Goal: Information Seeking & Learning: Learn about a topic

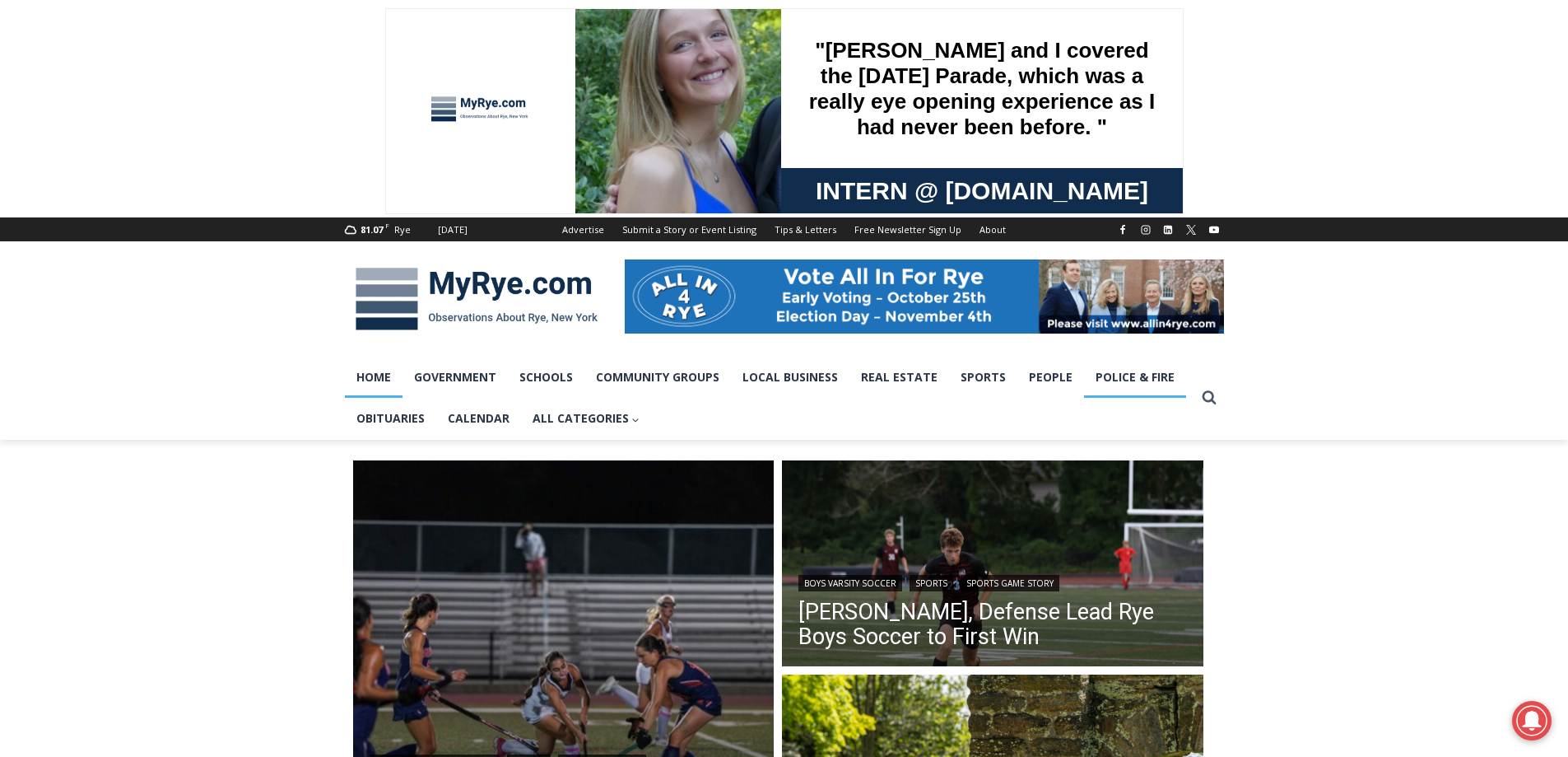
click at [1112, 369] on link "Police & Fire" at bounding box center [1135, 377] width 102 height 41
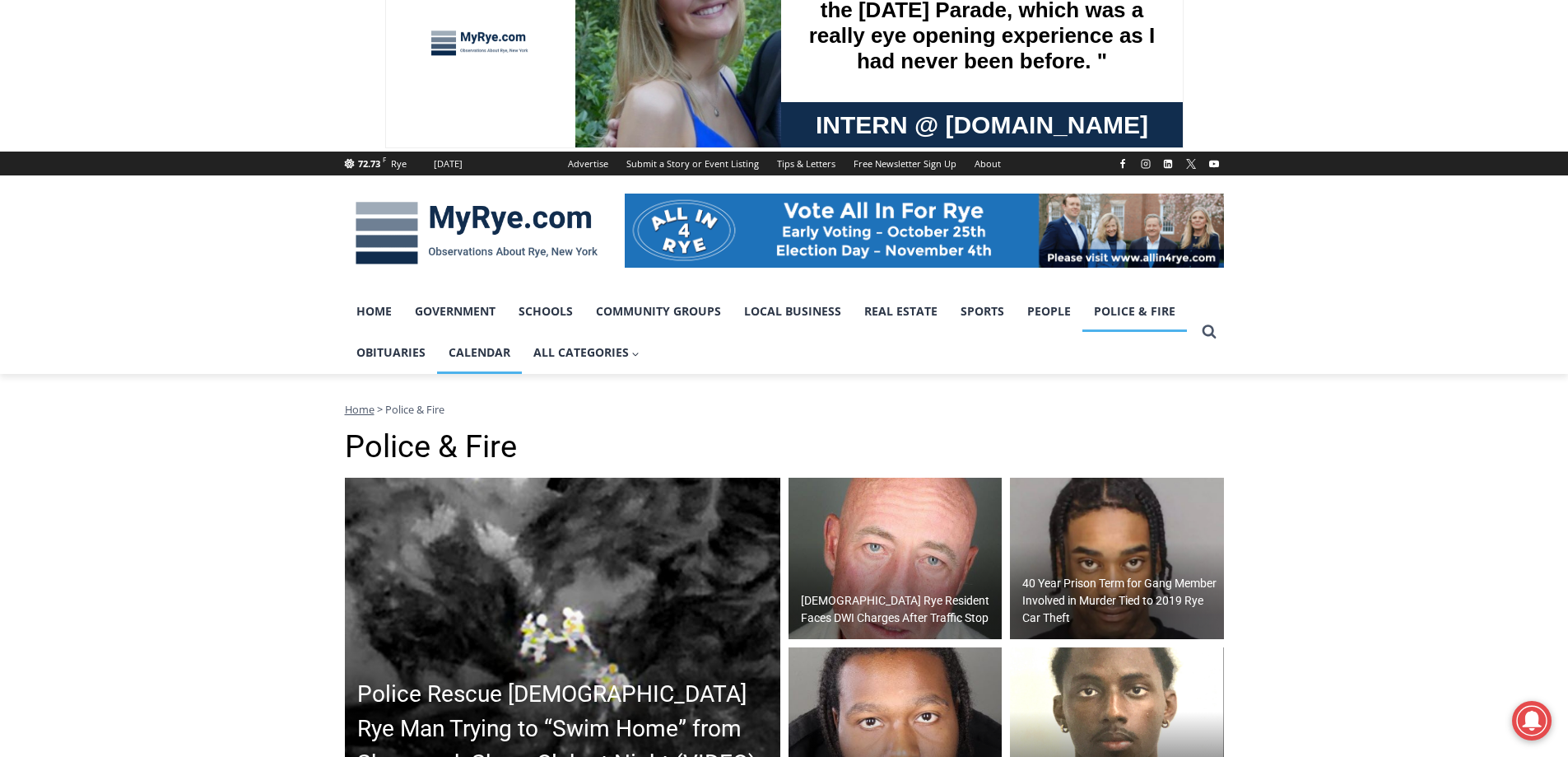
scroll to position [165, 0]
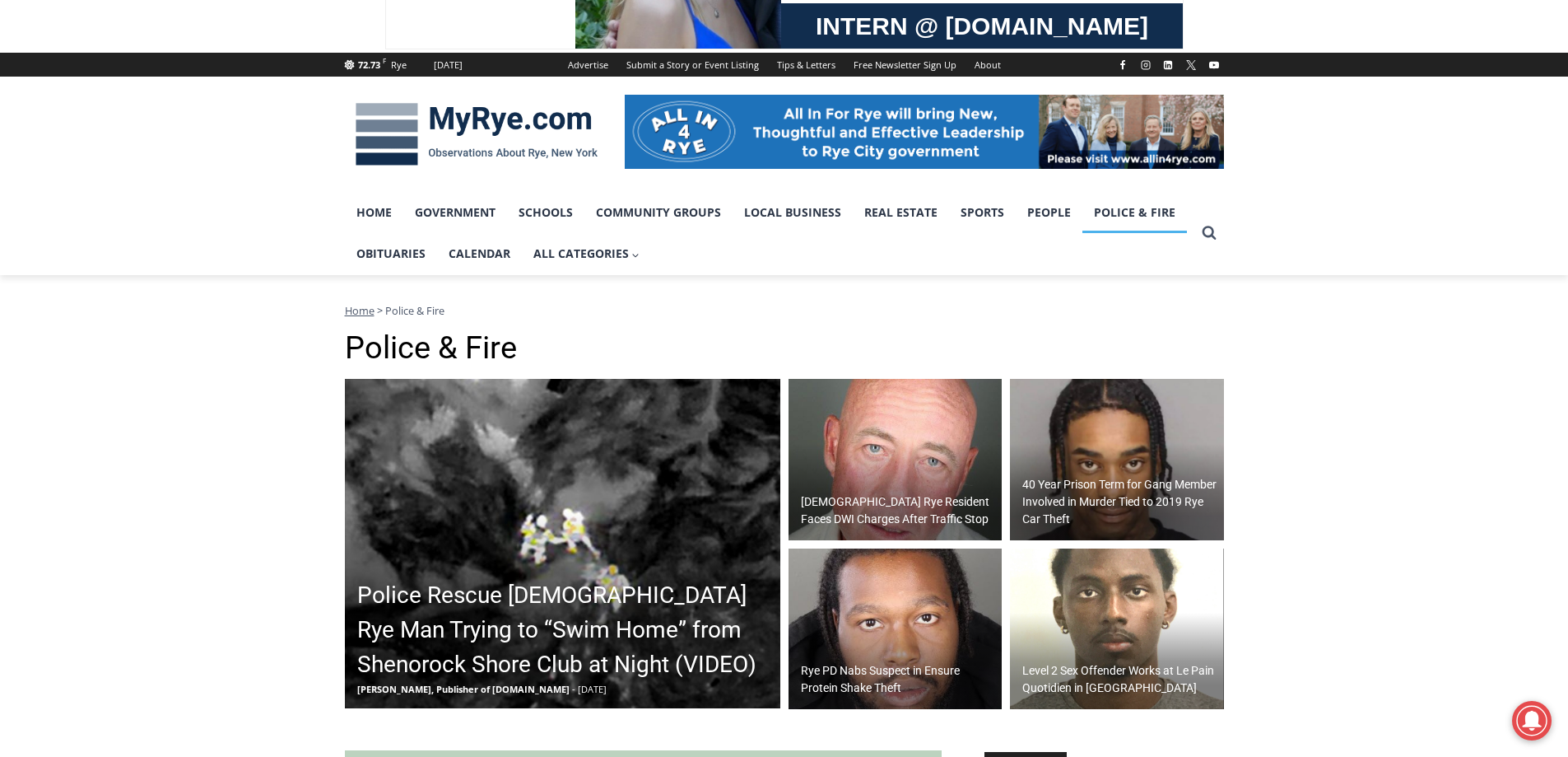
click at [536, 517] on img at bounding box center [562, 543] width 435 height 329
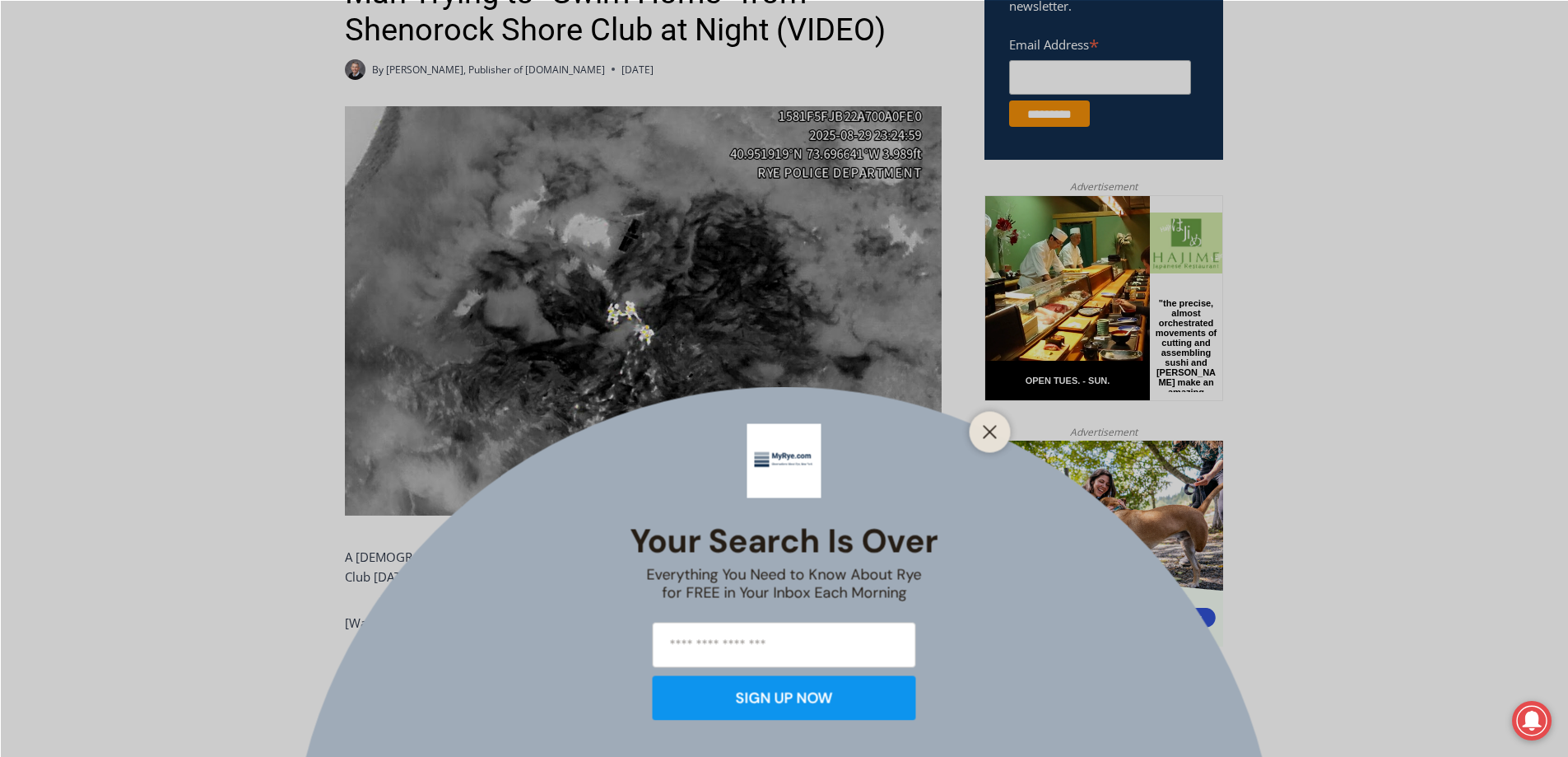
scroll to position [711, 0]
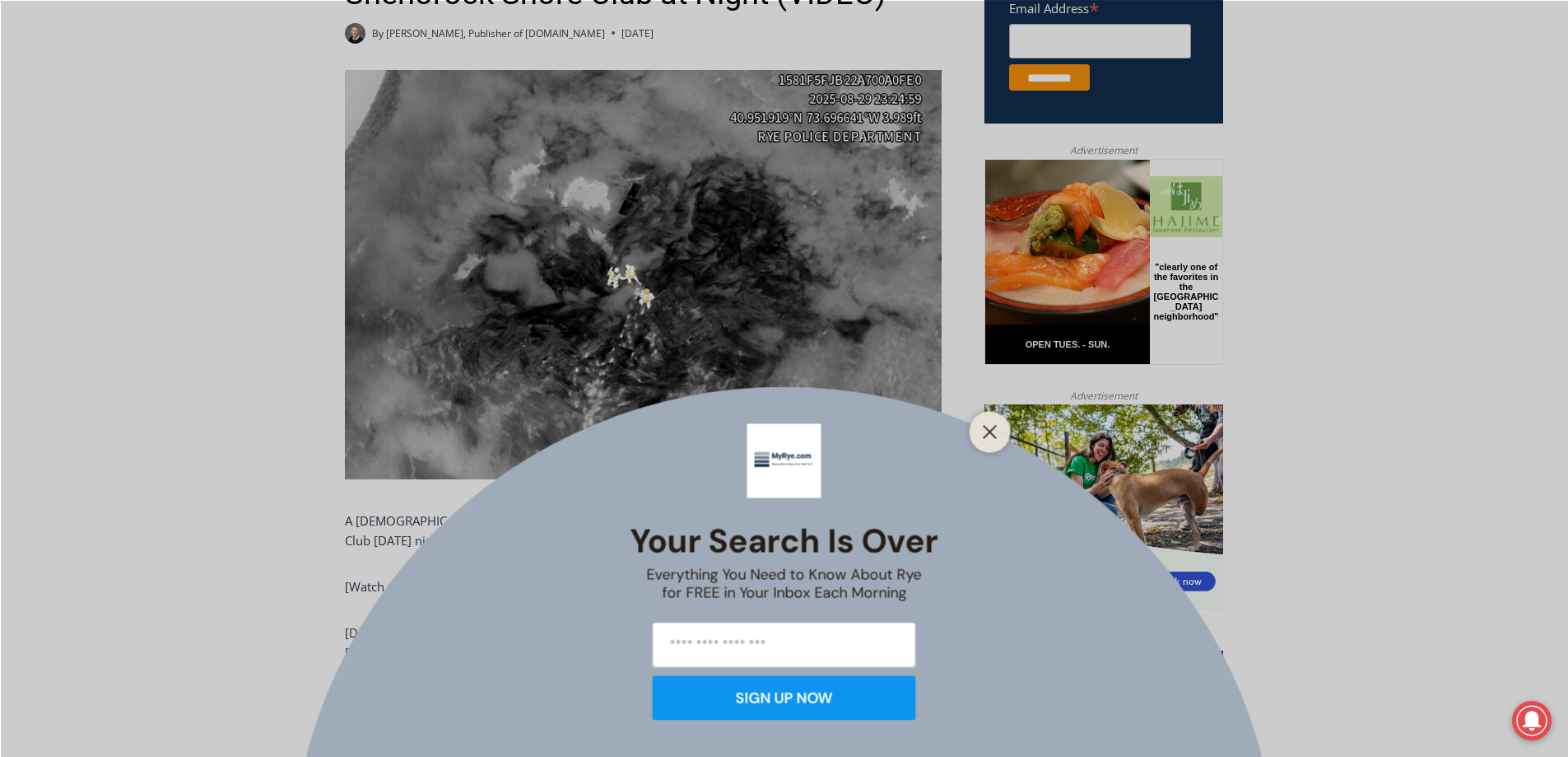
click at [989, 419] on div at bounding box center [990, 432] width 41 height 41
click at [990, 422] on button "Close" at bounding box center [990, 432] width 23 height 23
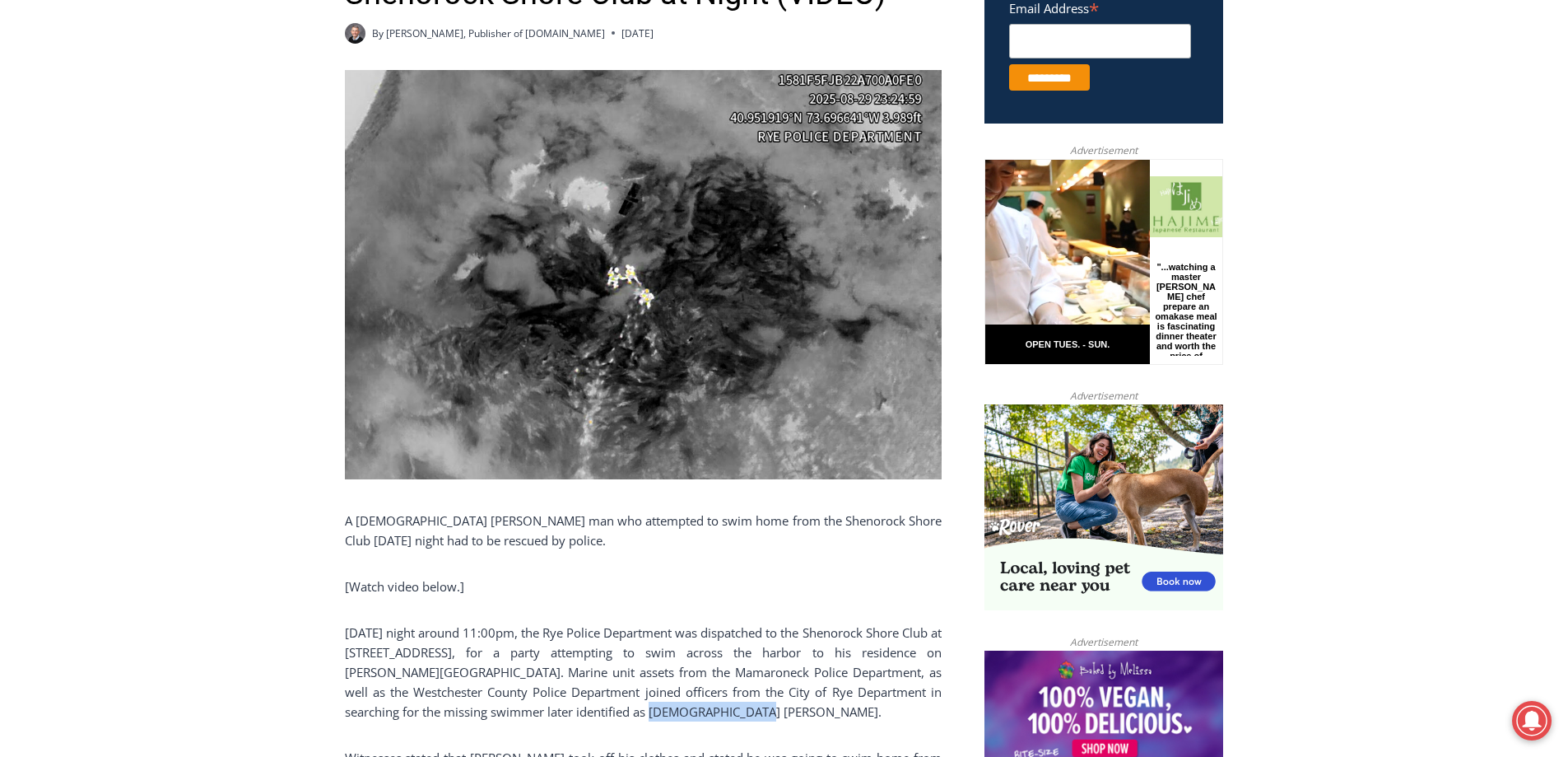
drag, startPoint x: 573, startPoint y: 711, endPoint x: 672, endPoint y: 709, distance: 99.0
click at [672, 709] on p "On Friday night around 11:00pm, the Rye Police Department was dispatched to the…" at bounding box center [643, 672] width 597 height 99
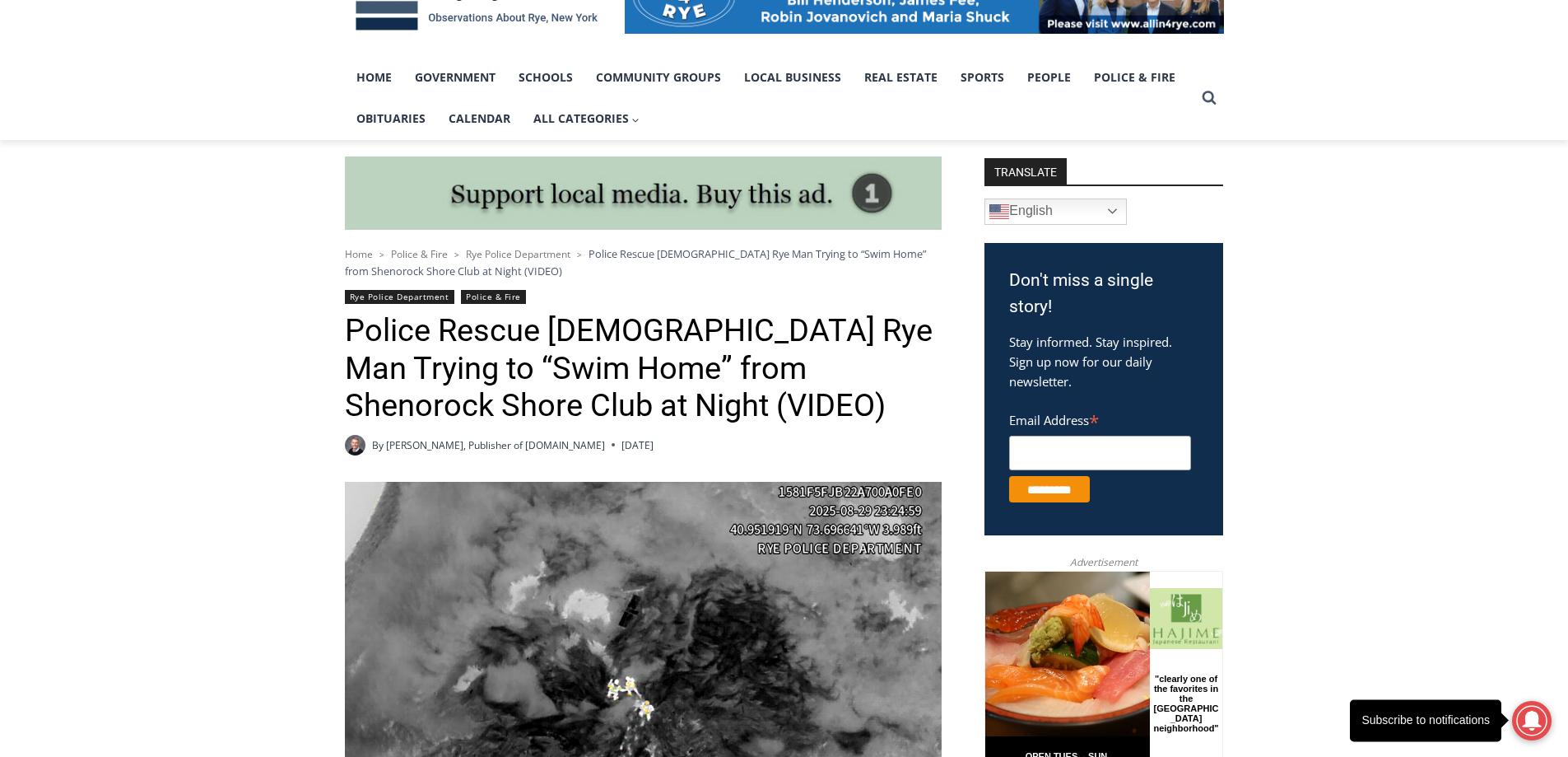
scroll to position [0, 0]
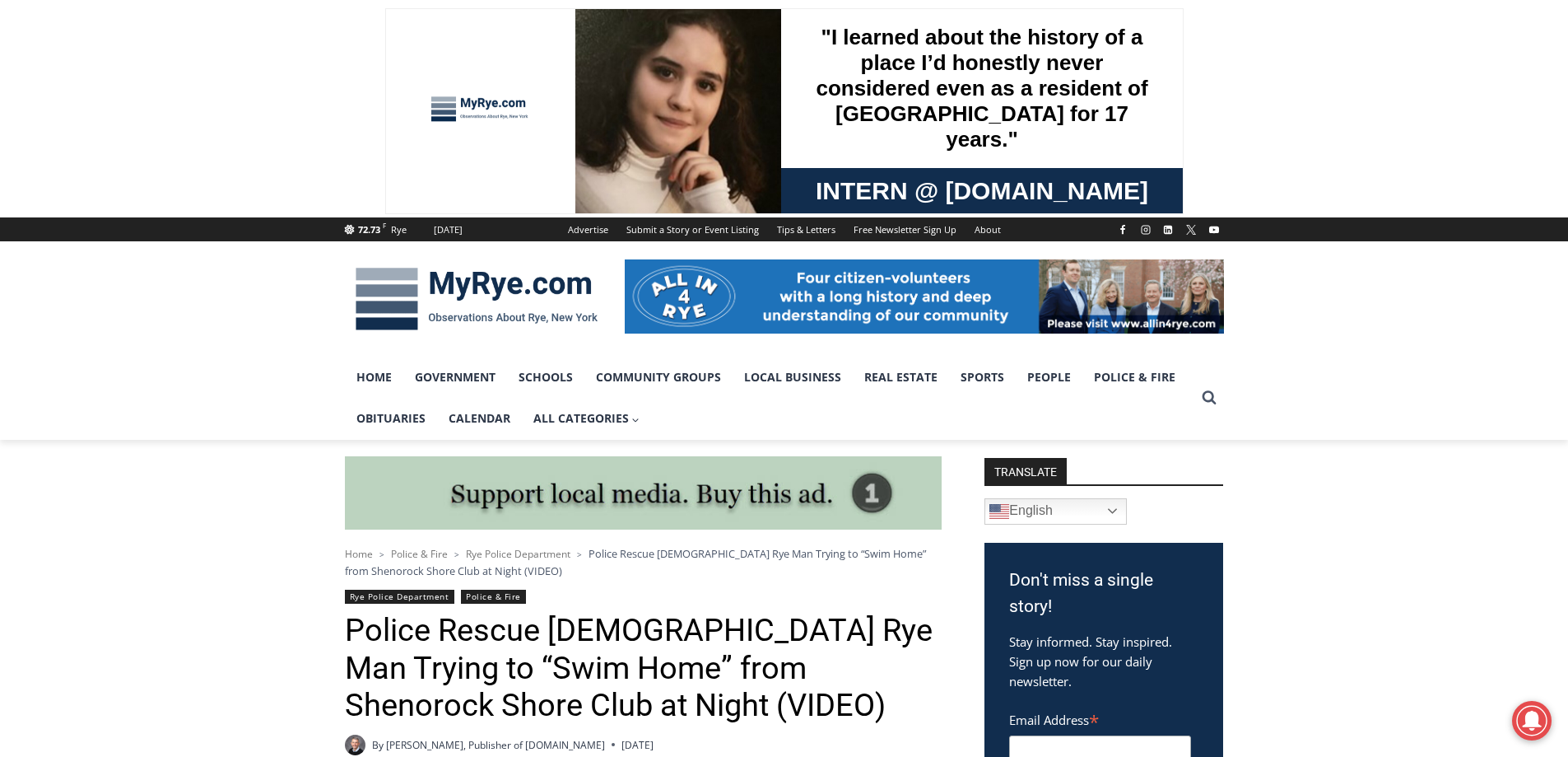
click at [394, 294] on img at bounding box center [477, 298] width 264 height 85
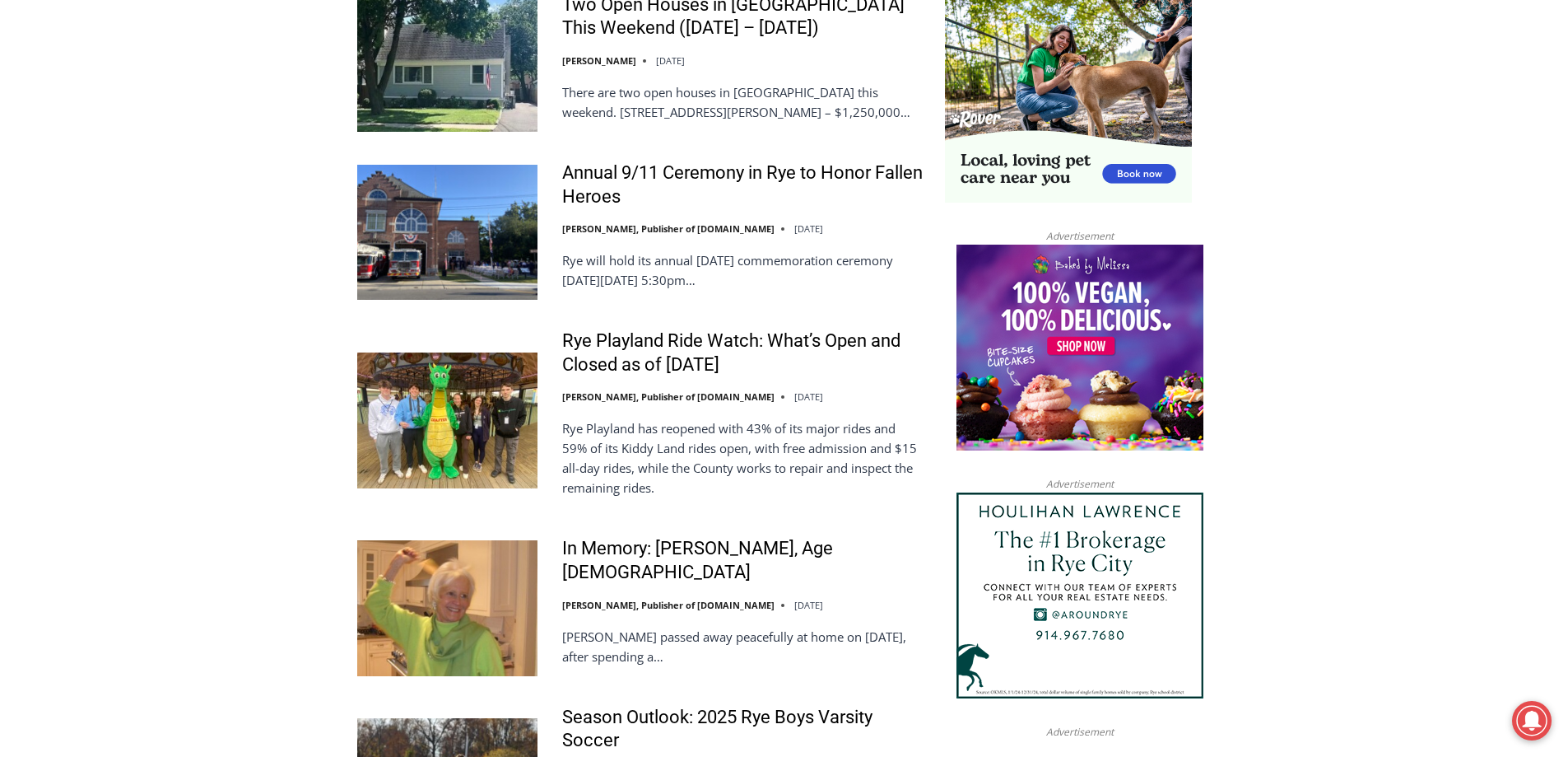
scroll to position [1647, 0]
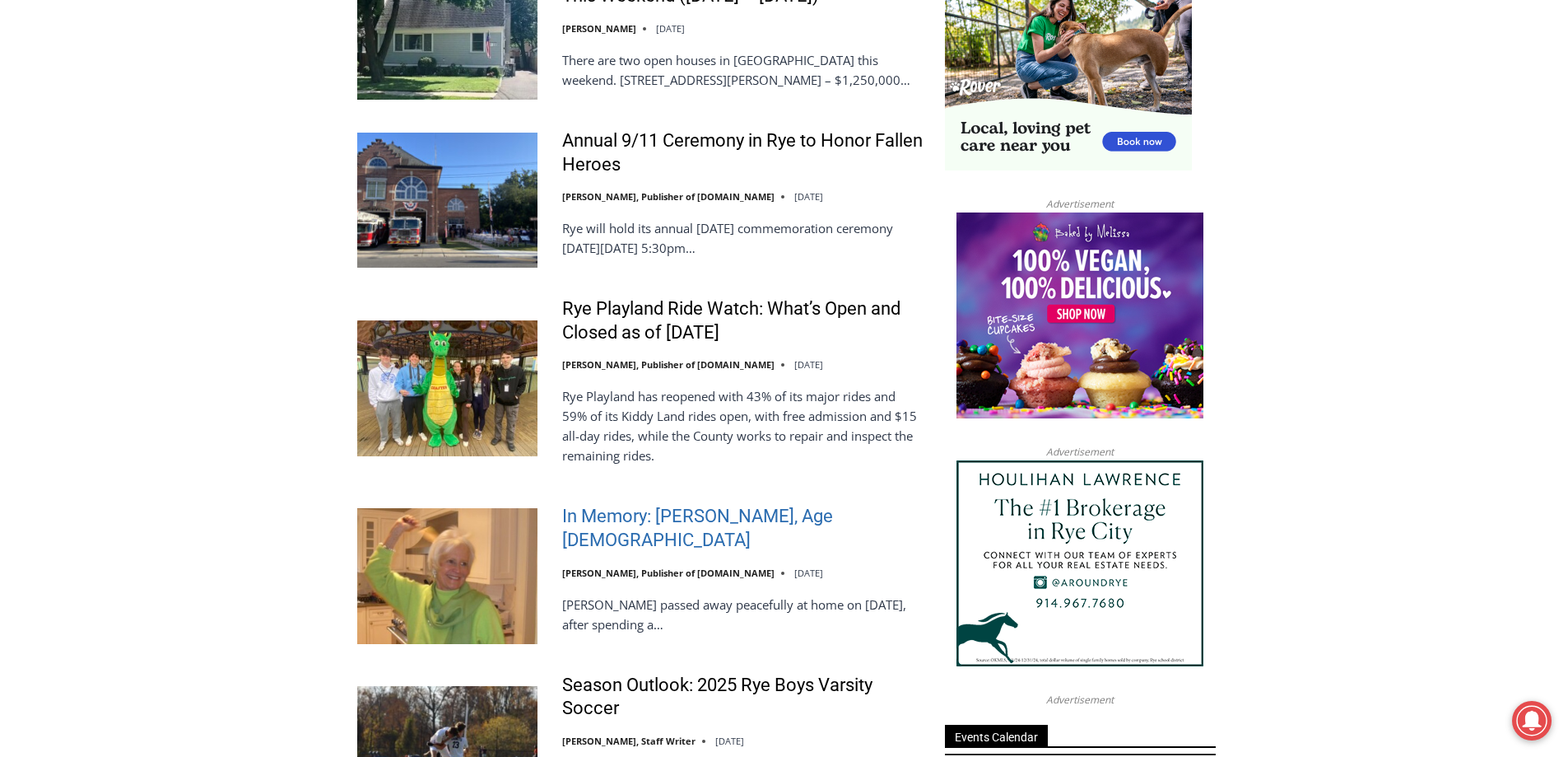
click at [715, 522] on link "In Memory: Barbara de Frondeville, Age 88" at bounding box center [743, 528] width 361 height 47
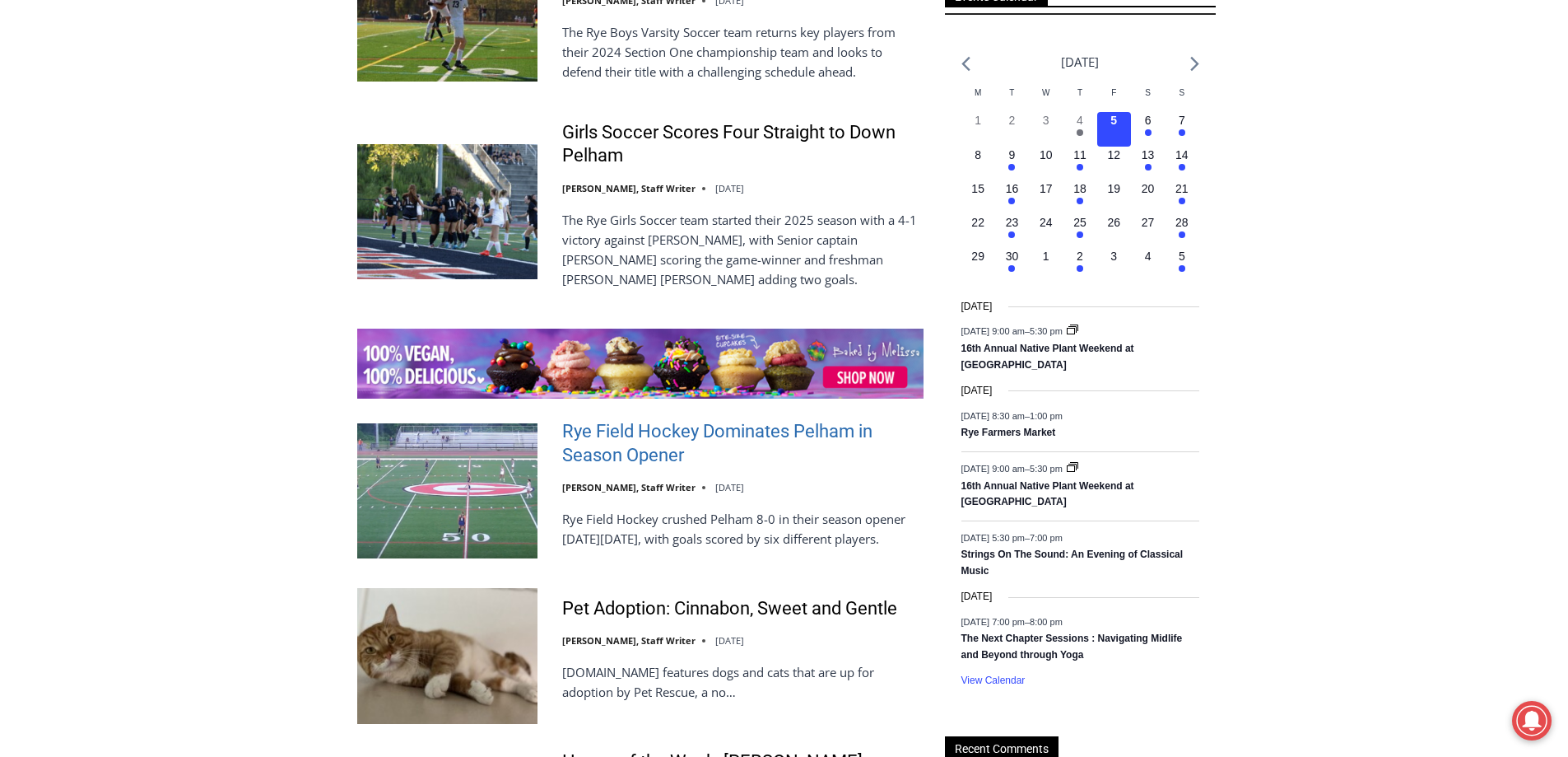
scroll to position [2058, 0]
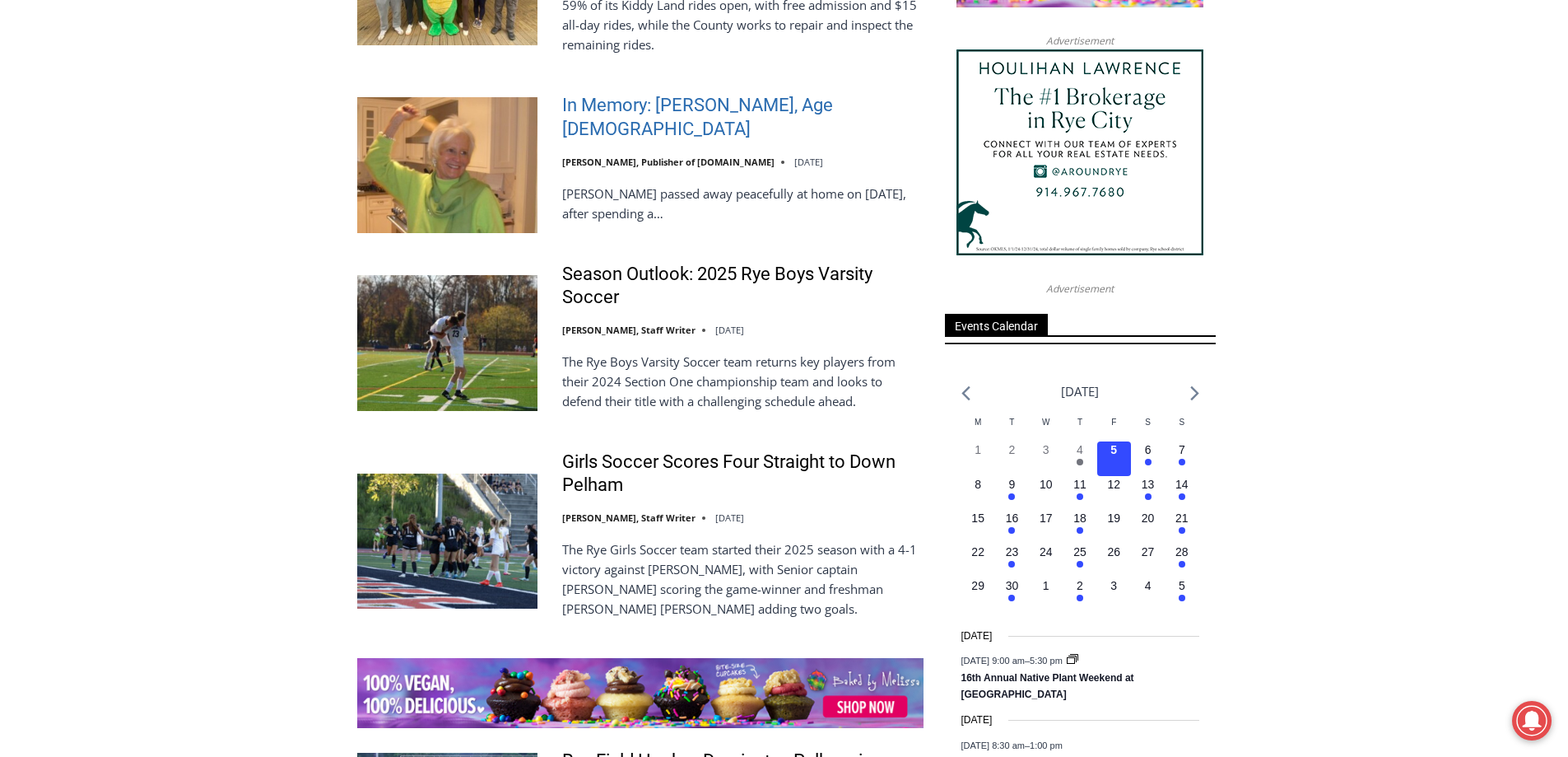
click at [705, 106] on link "In Memory: [PERSON_NAME], Age [DEMOGRAPHIC_DATA]" at bounding box center [743, 117] width 361 height 47
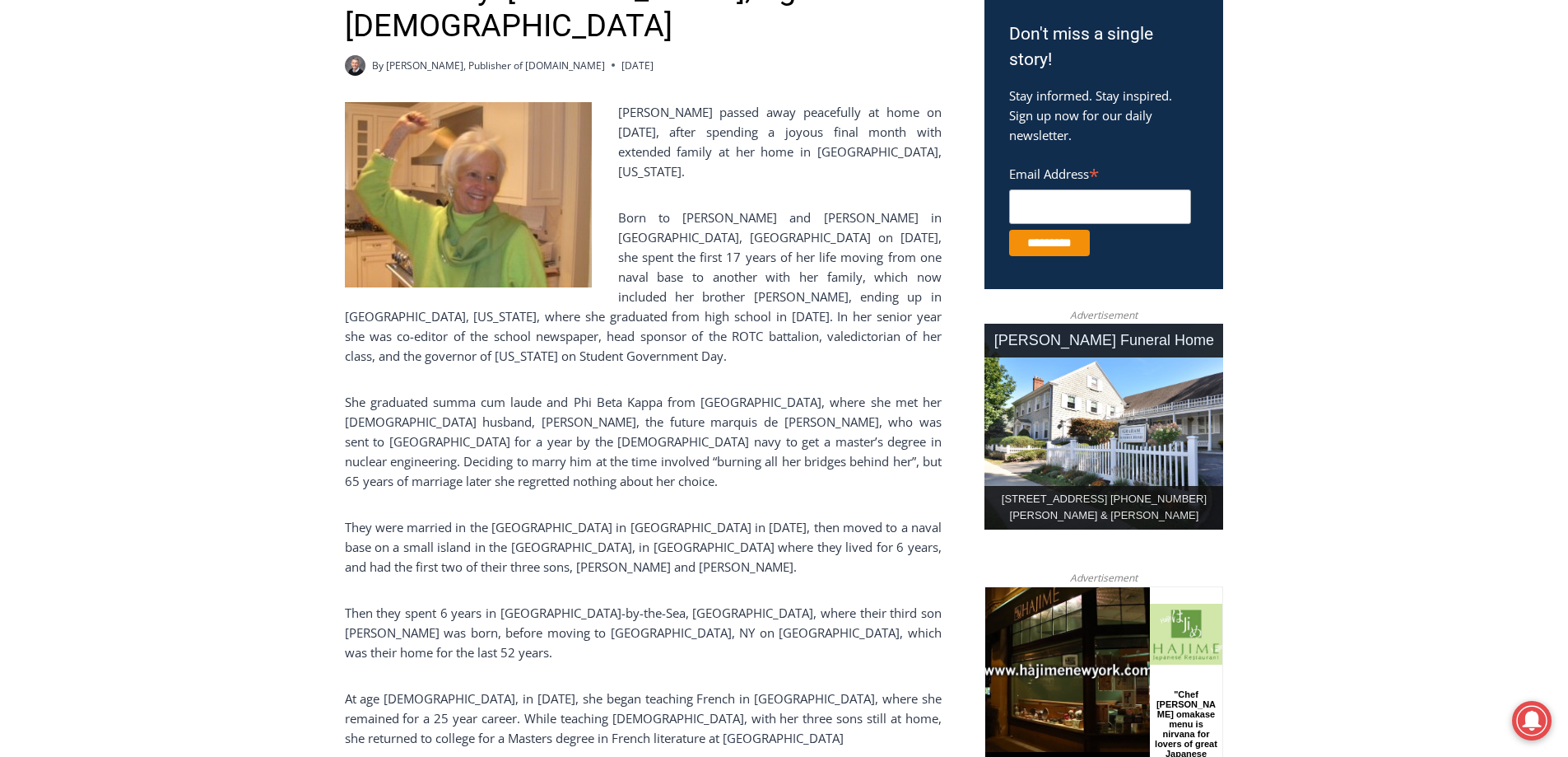
scroll to position [576, 0]
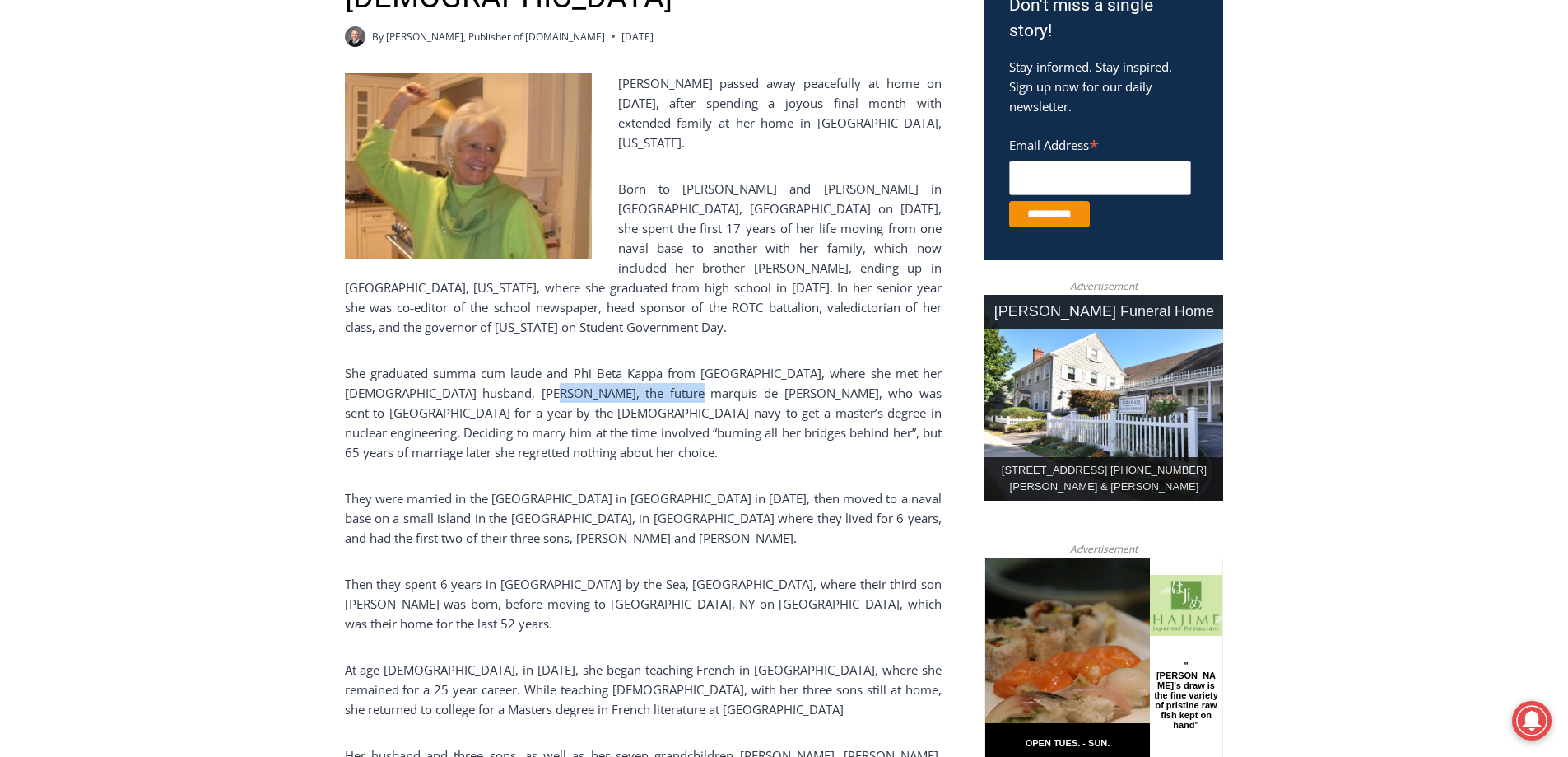
drag, startPoint x: 529, startPoint y: 338, endPoint x: 664, endPoint y: 330, distance: 135.2
click at [664, 363] on p "She graduated summa cum laude and Phi Beta Kappa from [GEOGRAPHIC_DATA], where …" at bounding box center [643, 412] width 597 height 99
copy p "marquis de Frondeville"
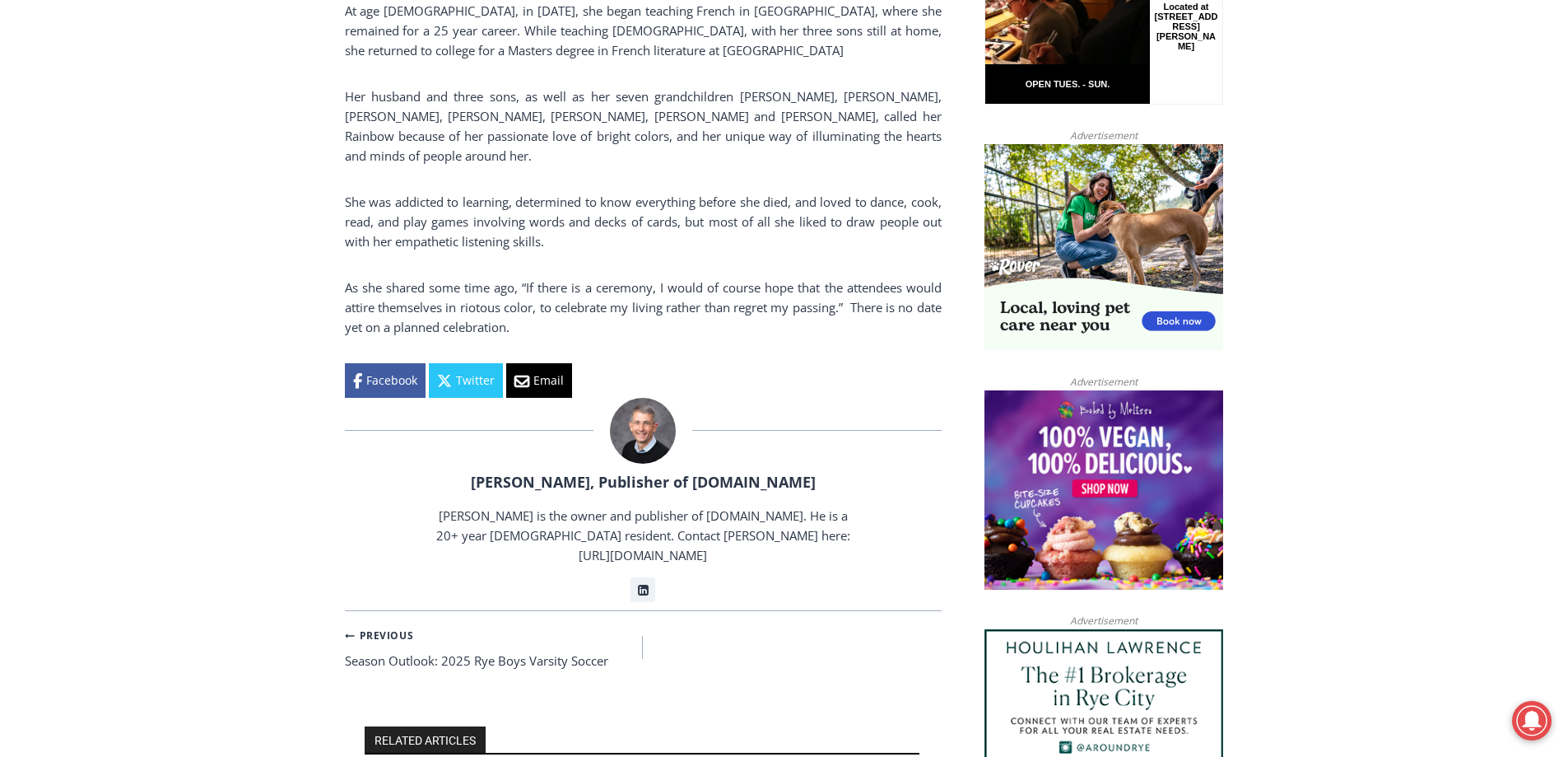
scroll to position [1400, 0]
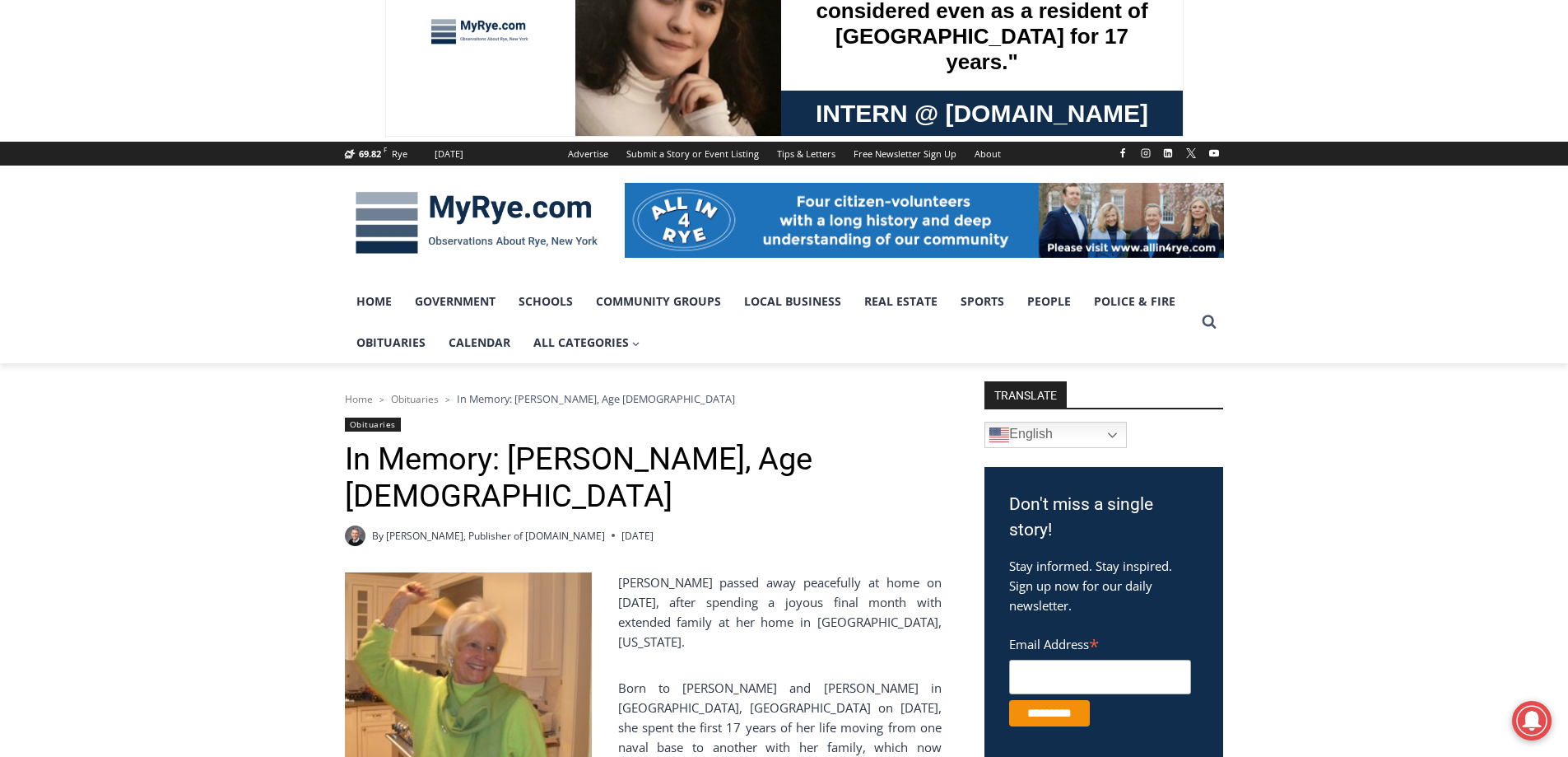
scroll to position [0, 0]
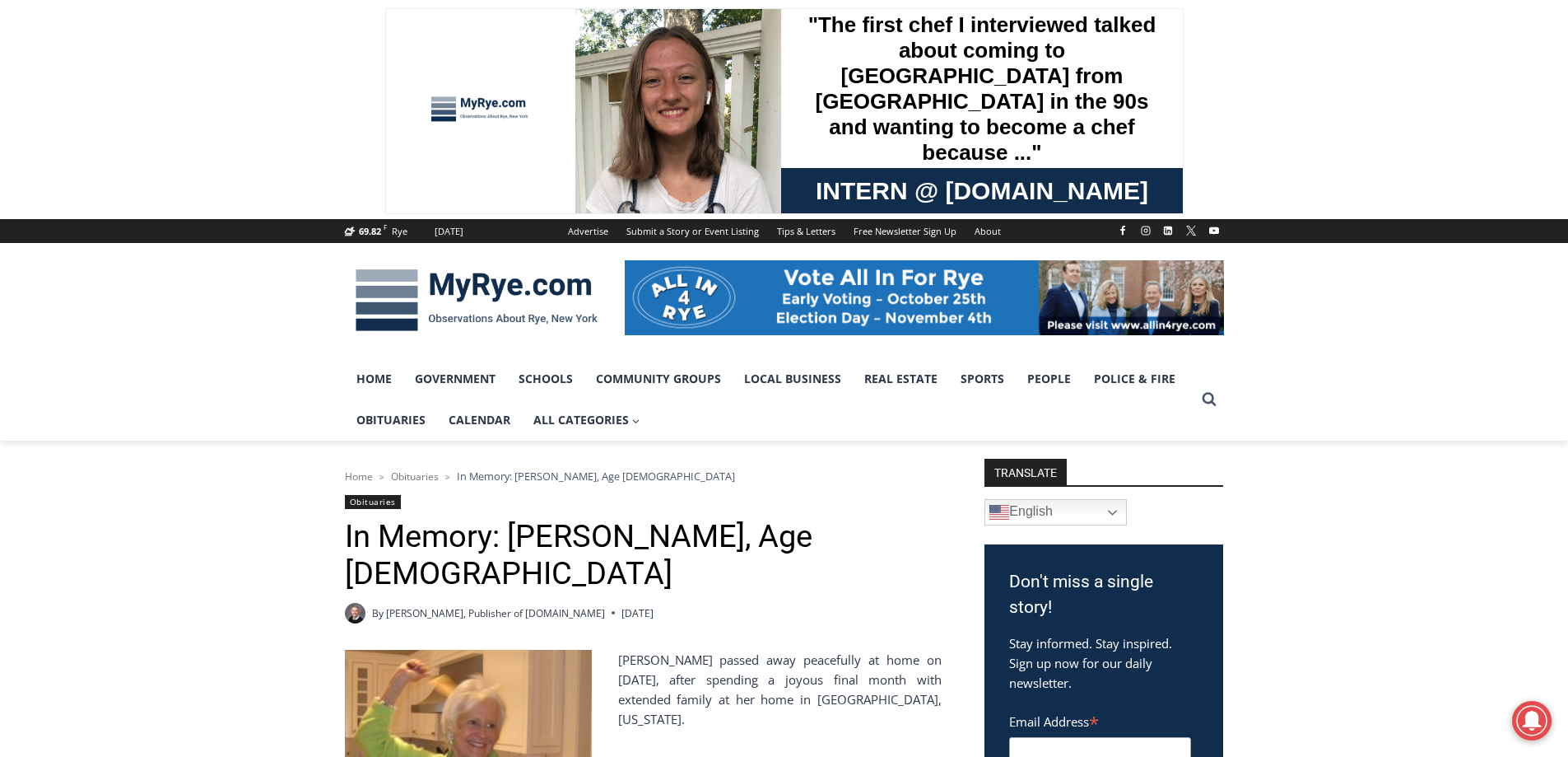
click at [404, 295] on img at bounding box center [477, 300] width 264 height 85
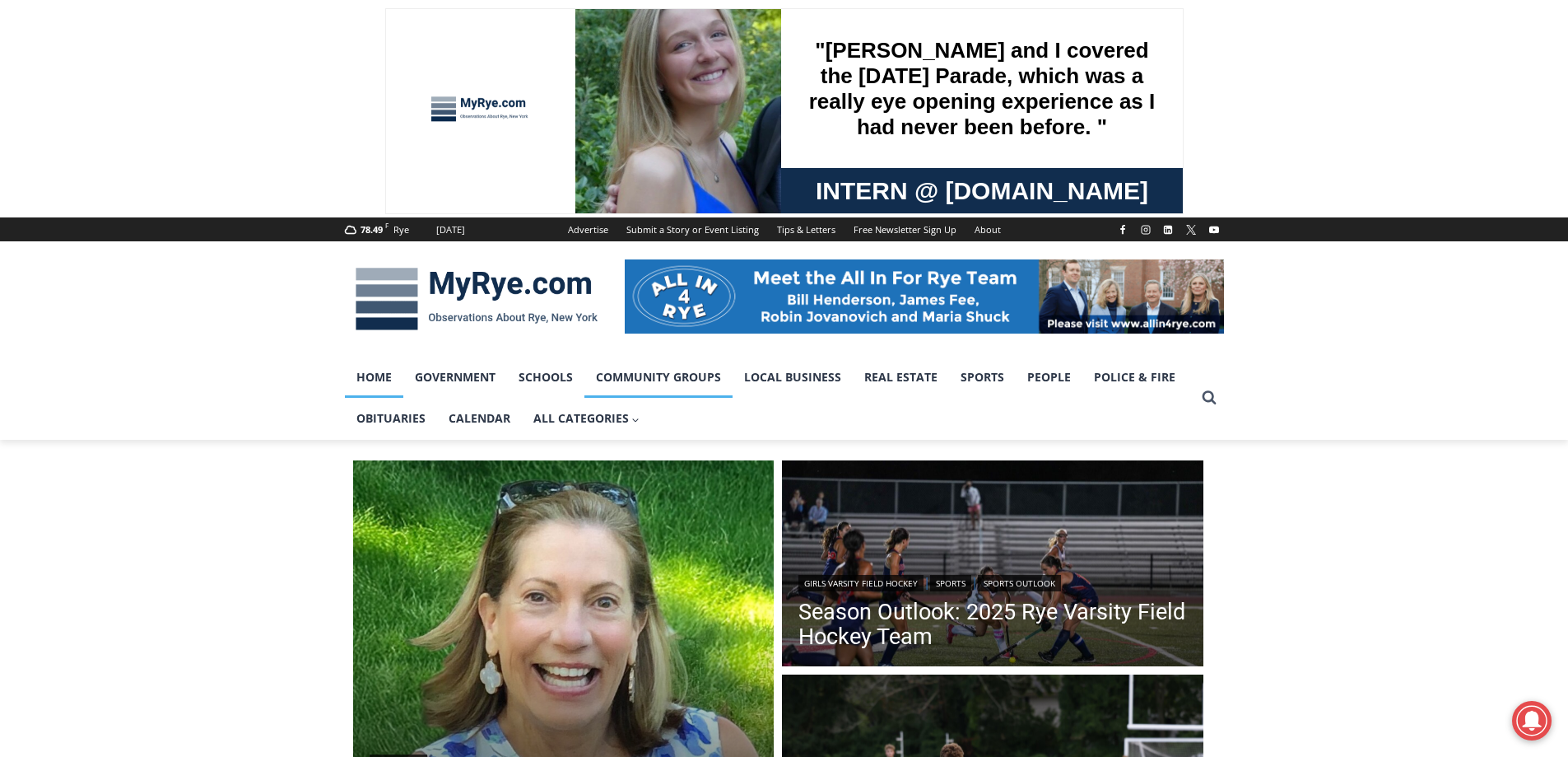
click at [687, 372] on link "Community Groups" at bounding box center [658, 377] width 148 height 41
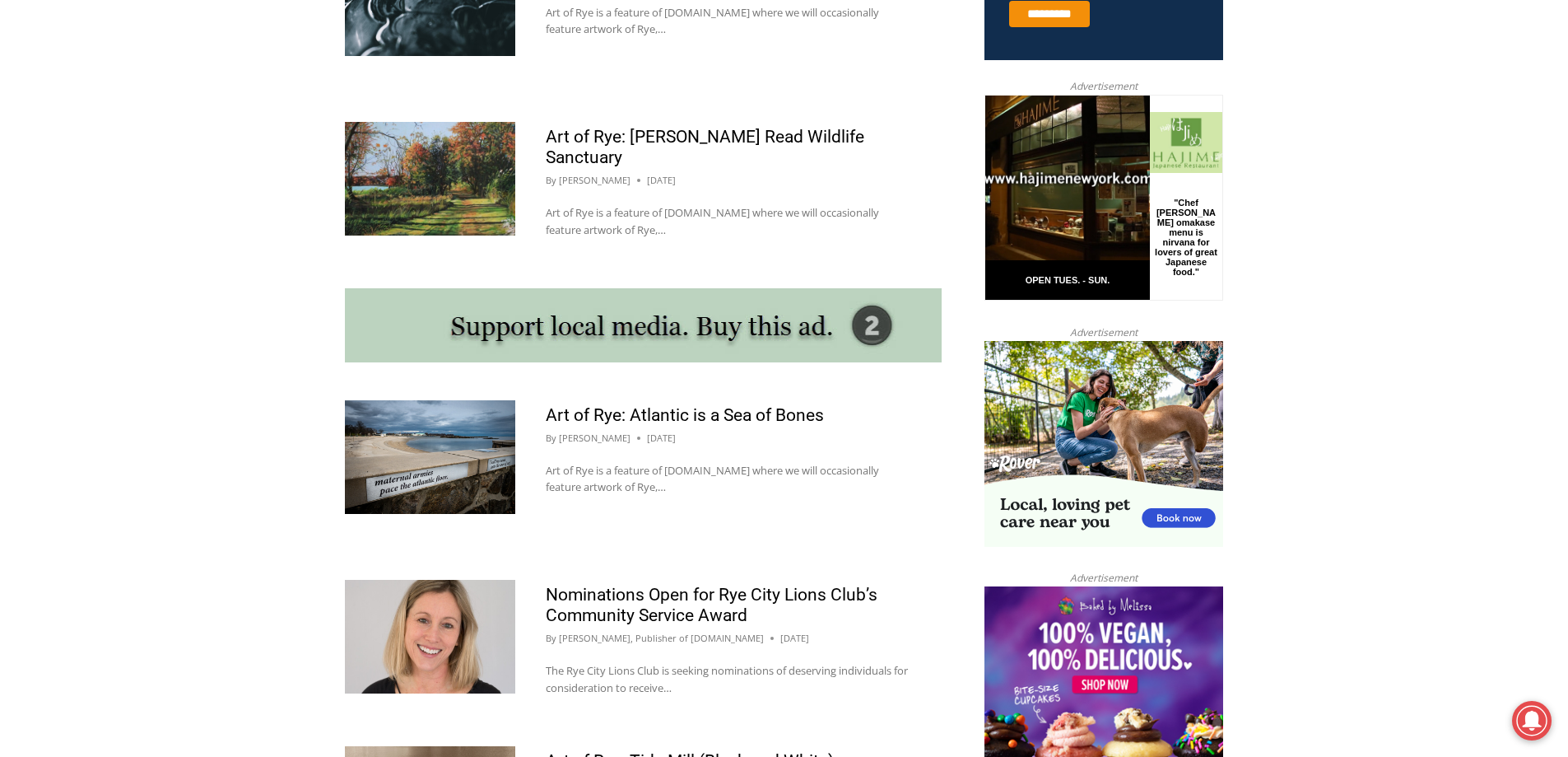
scroll to position [1235, 0]
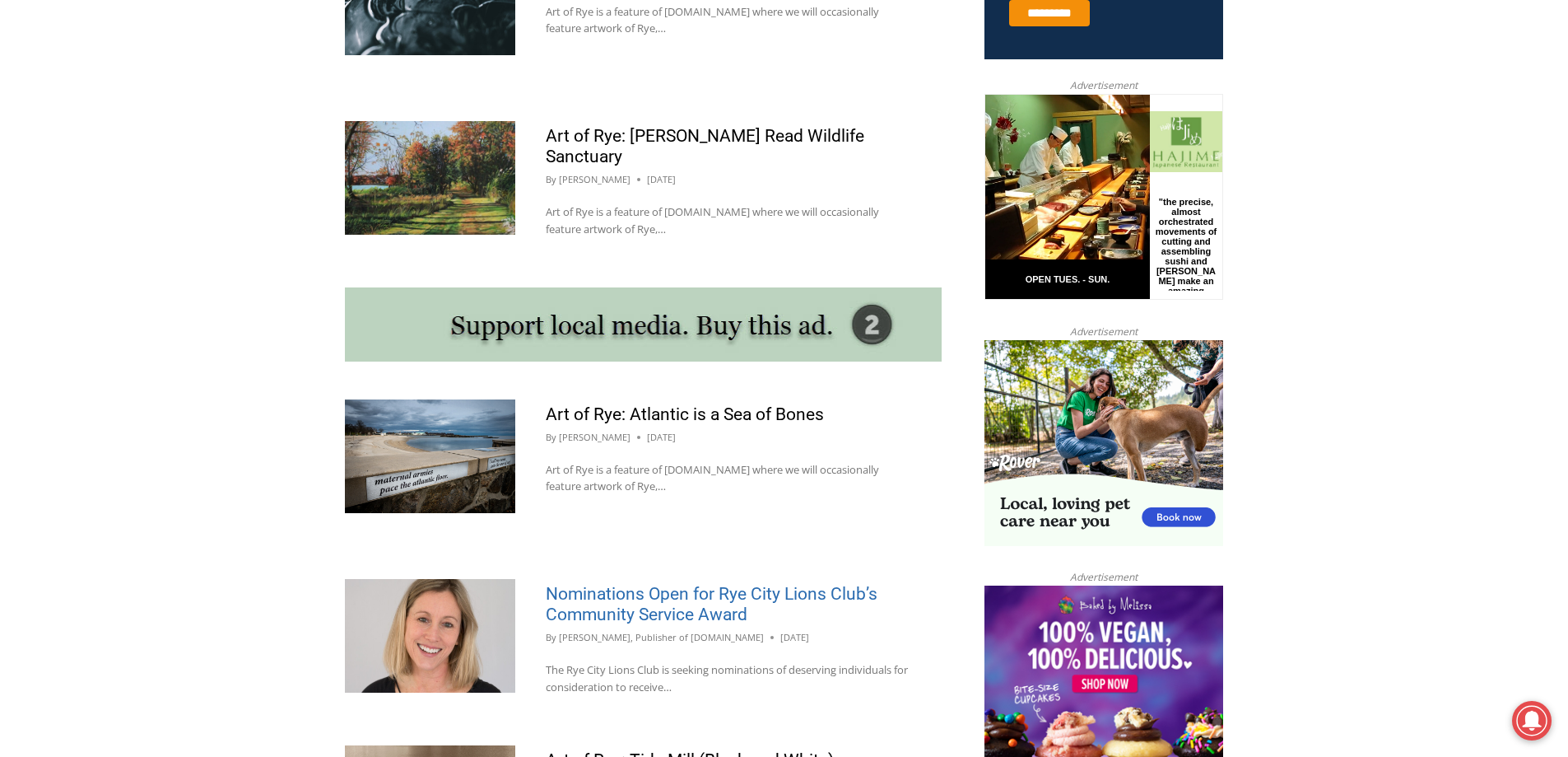
click at [656, 584] on link "Nominations Open for Rye City Lions Club’s Community Service Award" at bounding box center [711, 604] width 332 height 41
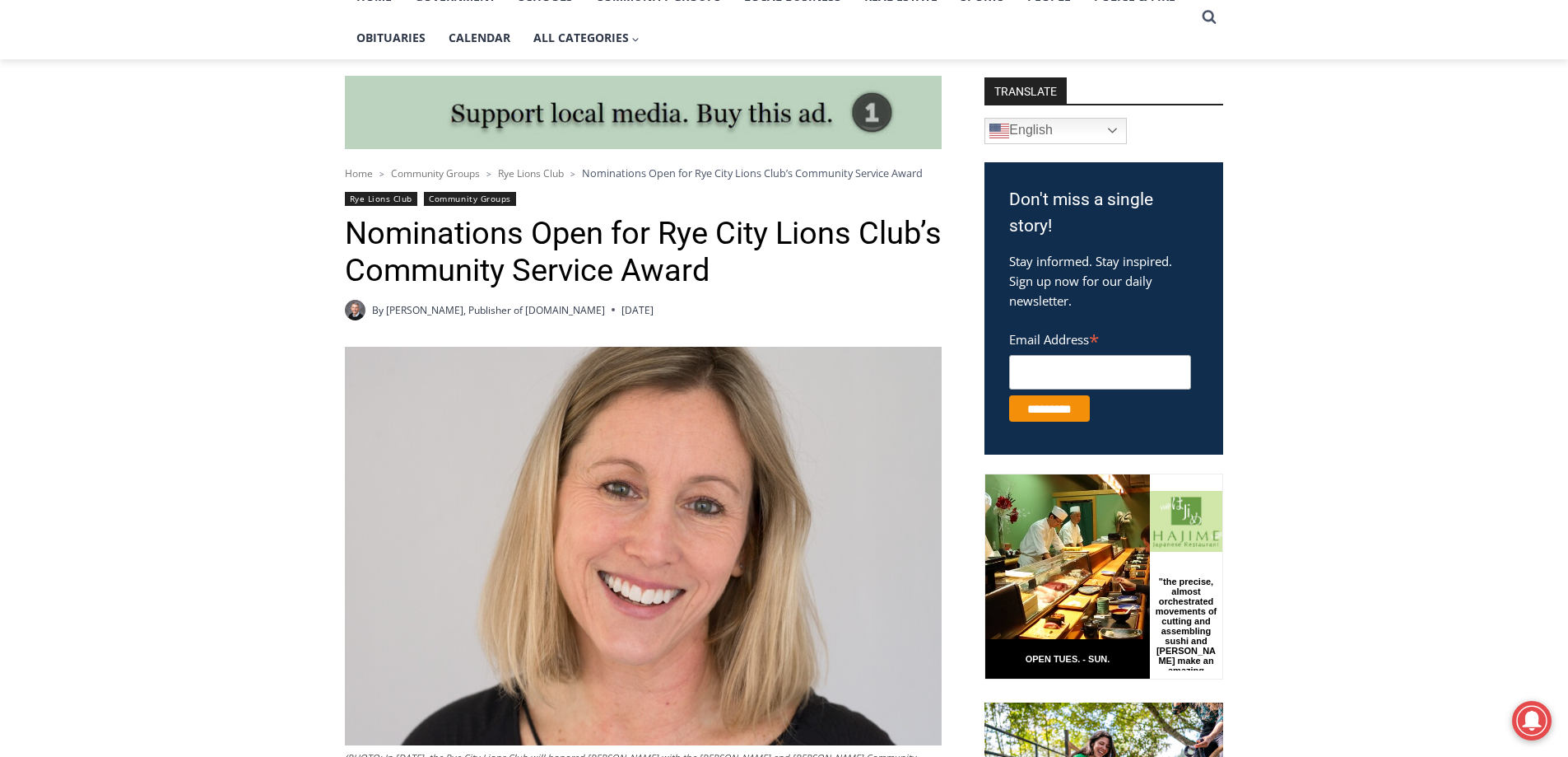
scroll to position [412, 0]
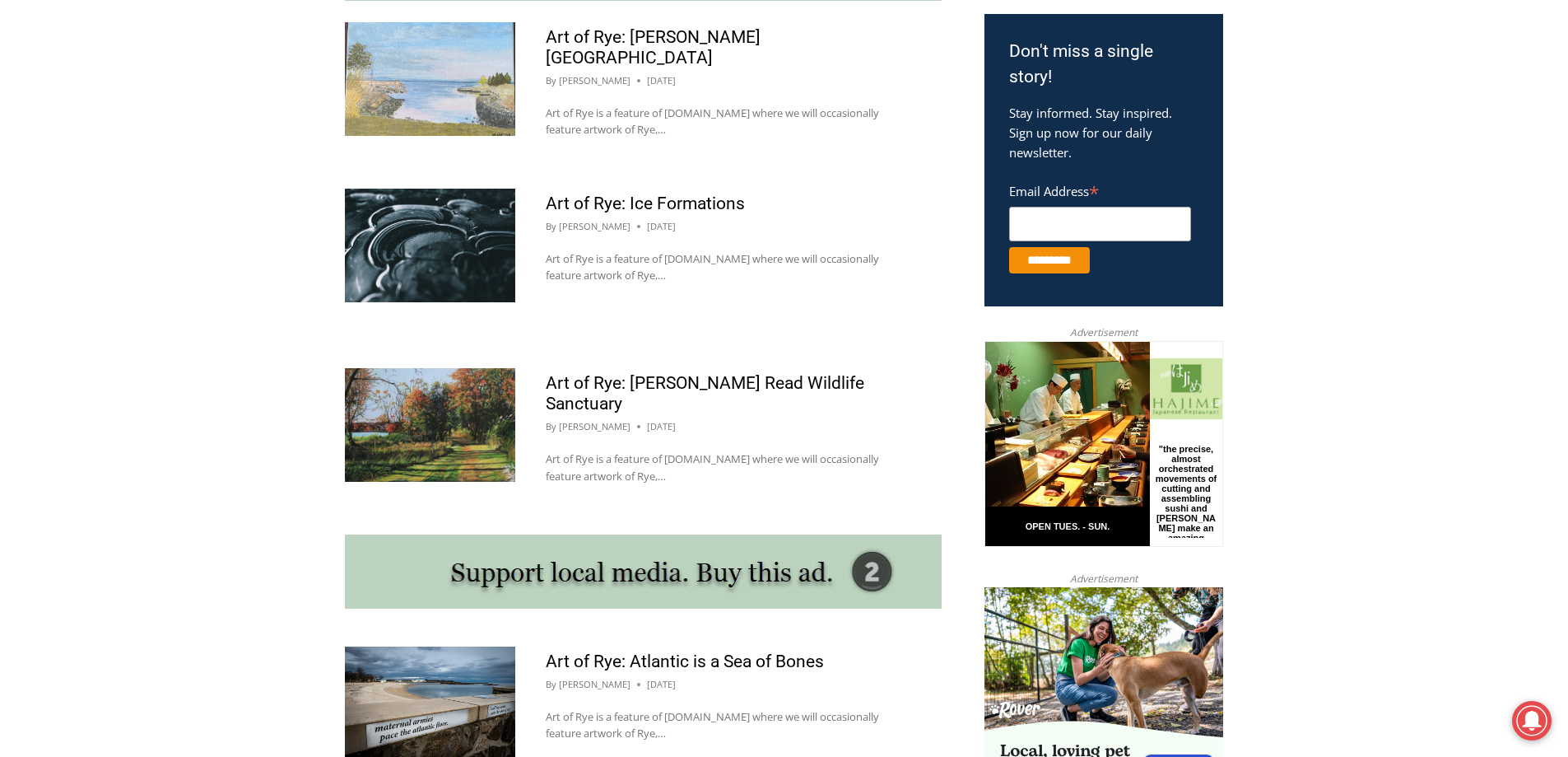
scroll to position [1482, 0]
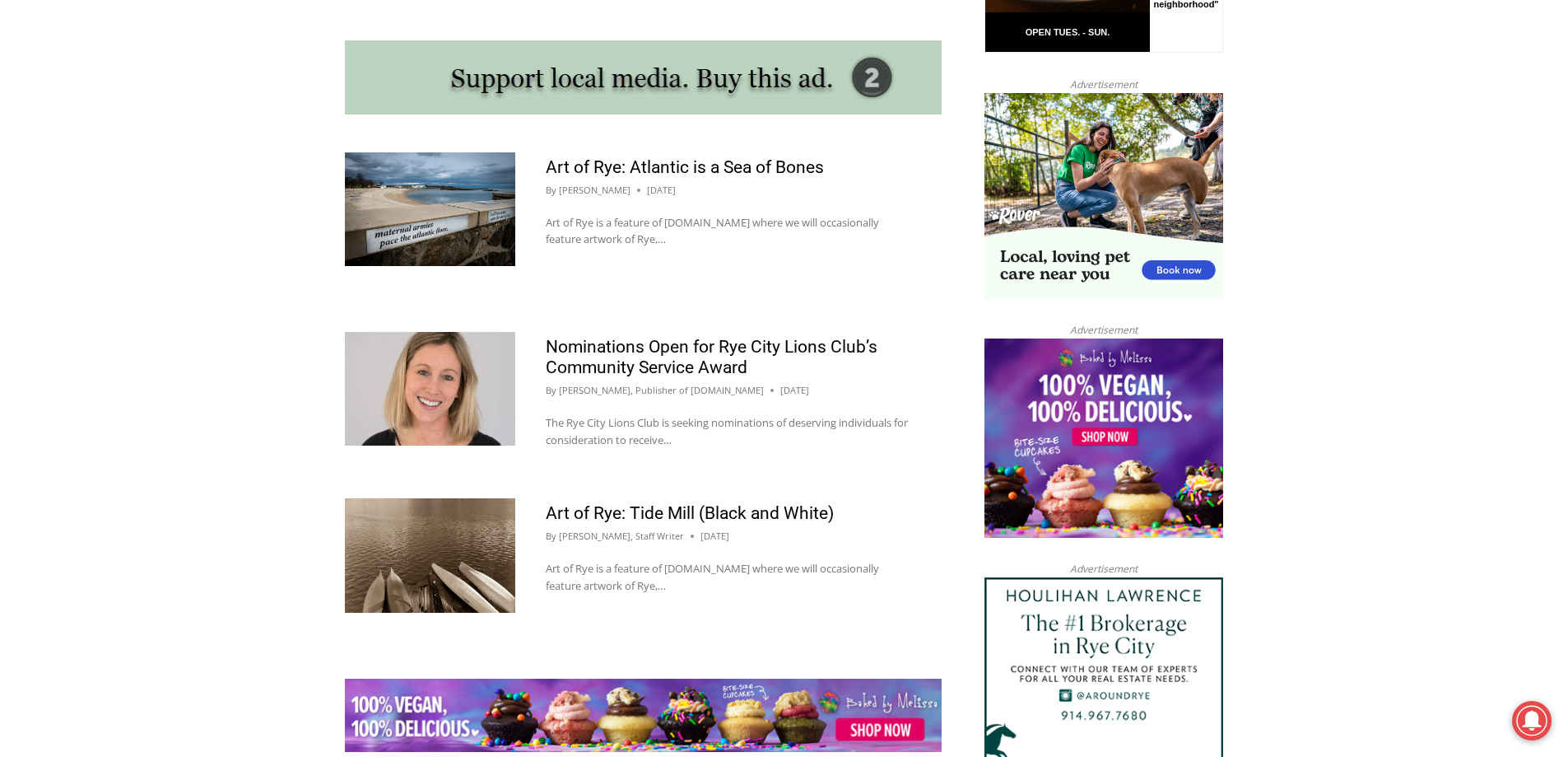
click at [445, 531] on img at bounding box center [430, 555] width 171 height 114
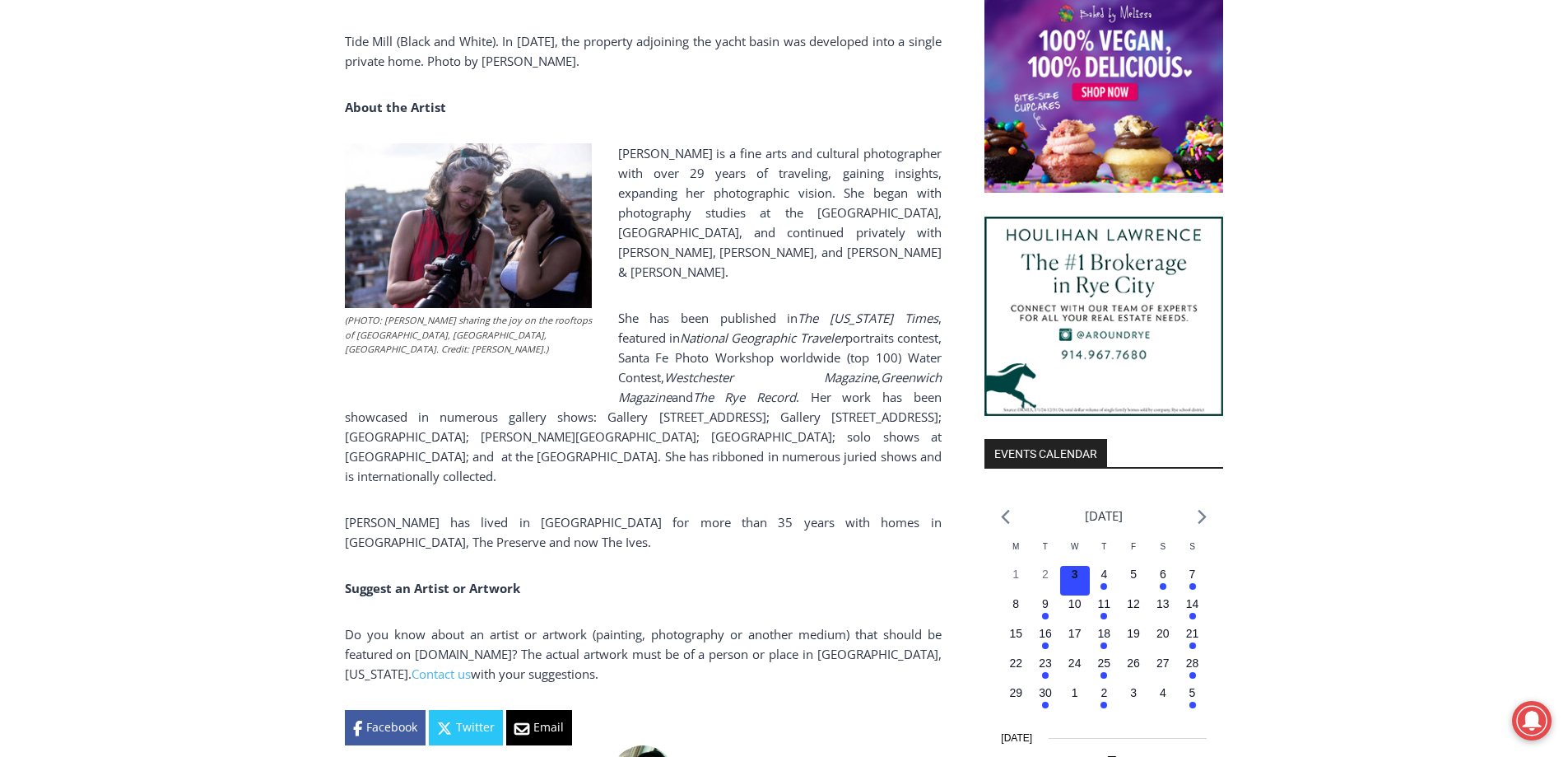
scroll to position [1614, 0]
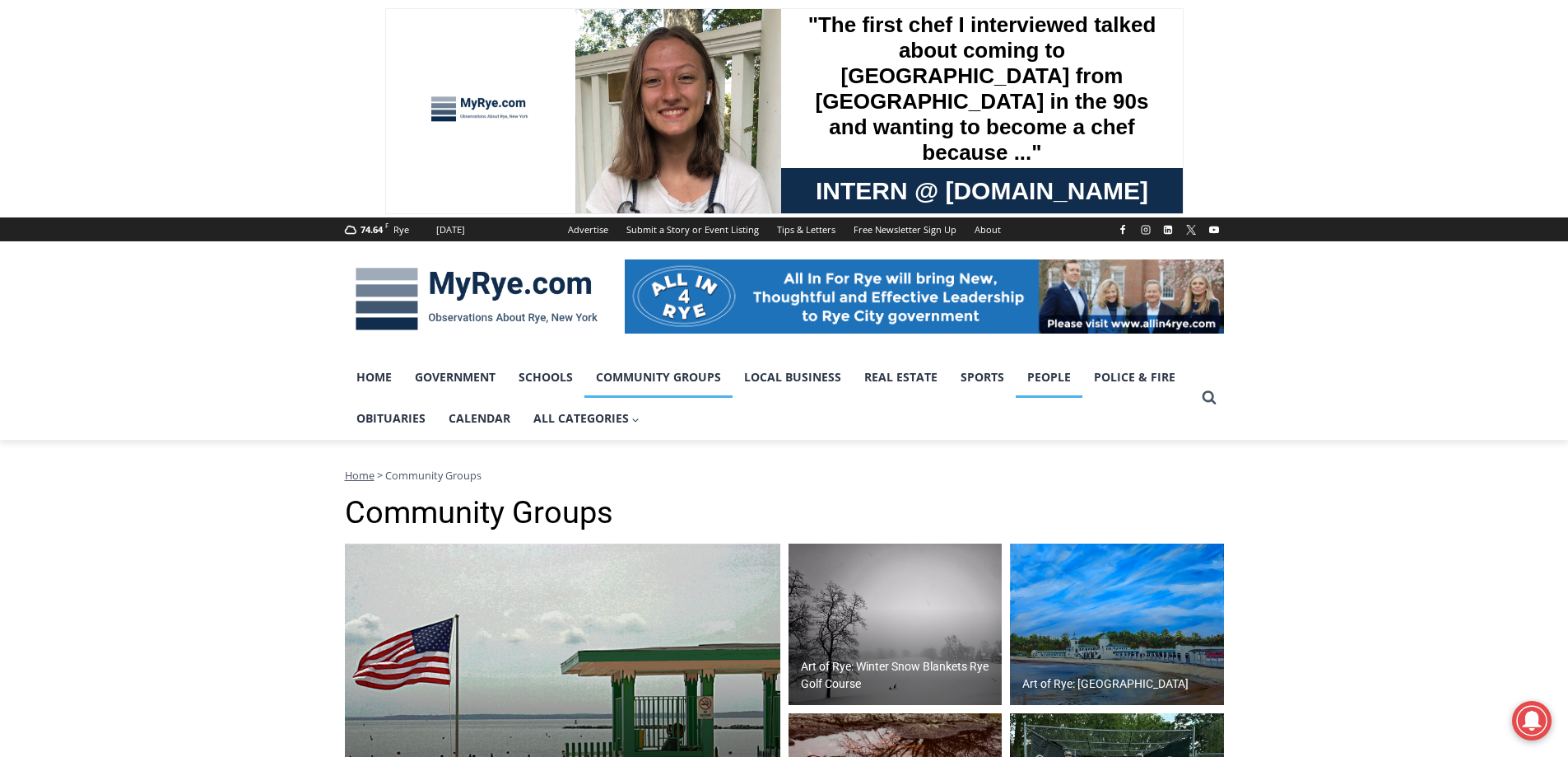
click at [1037, 384] on link "People" at bounding box center [1049, 377] width 66 height 41
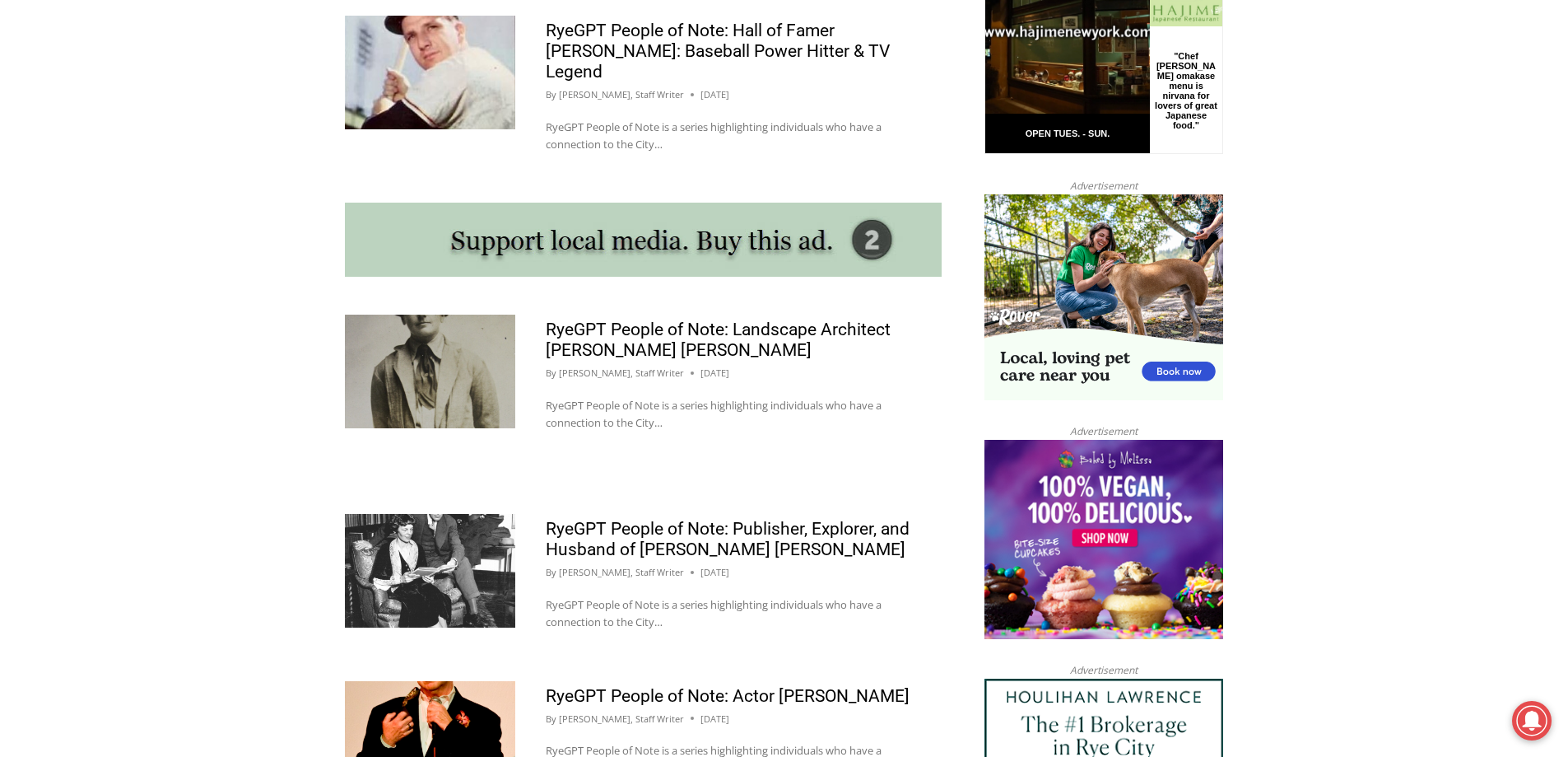
scroll to position [1565, 0]
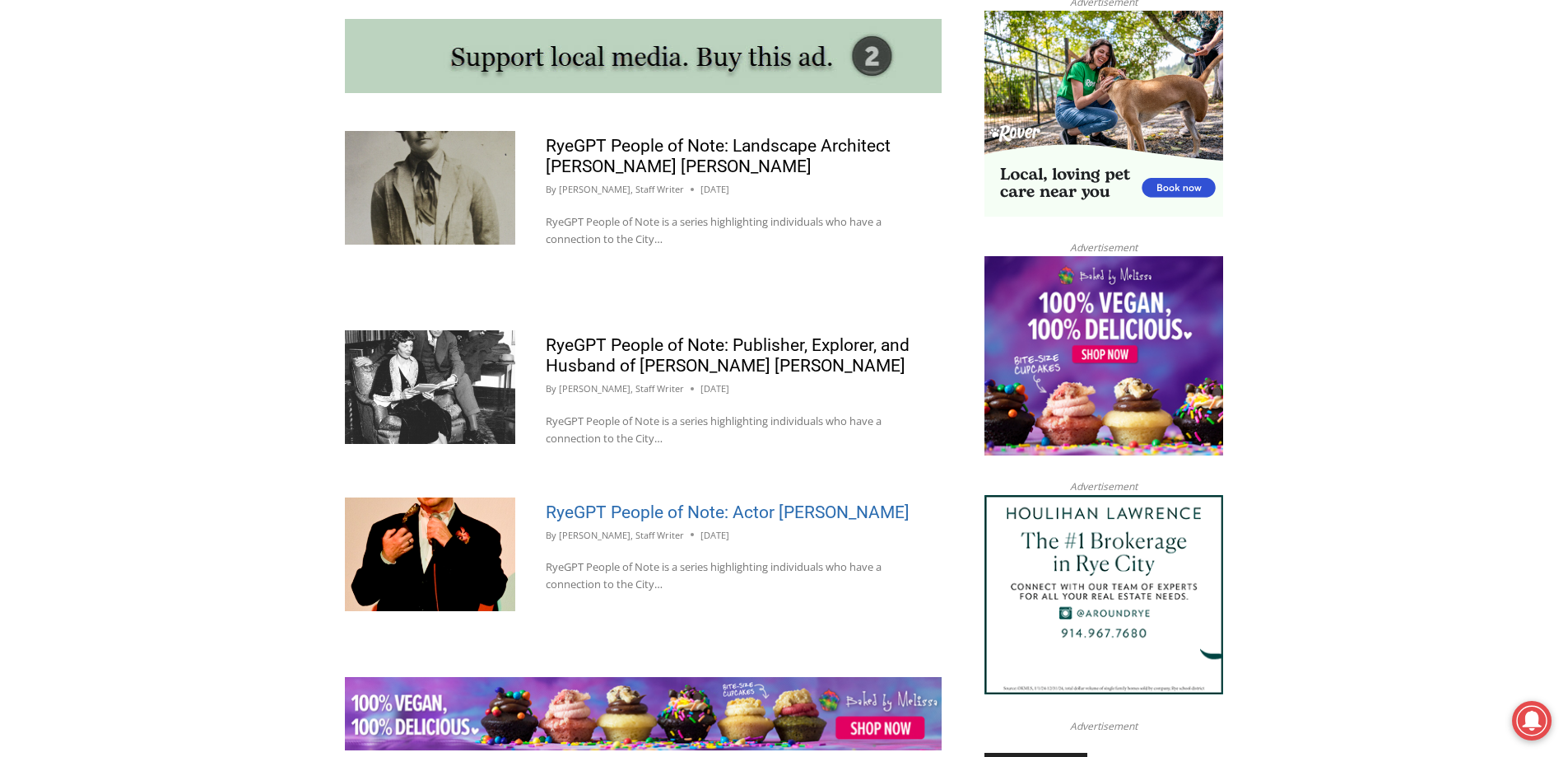
click at [672, 502] on link "RyeGPT People of Note: Actor [PERSON_NAME]" at bounding box center [727, 512] width 364 height 20
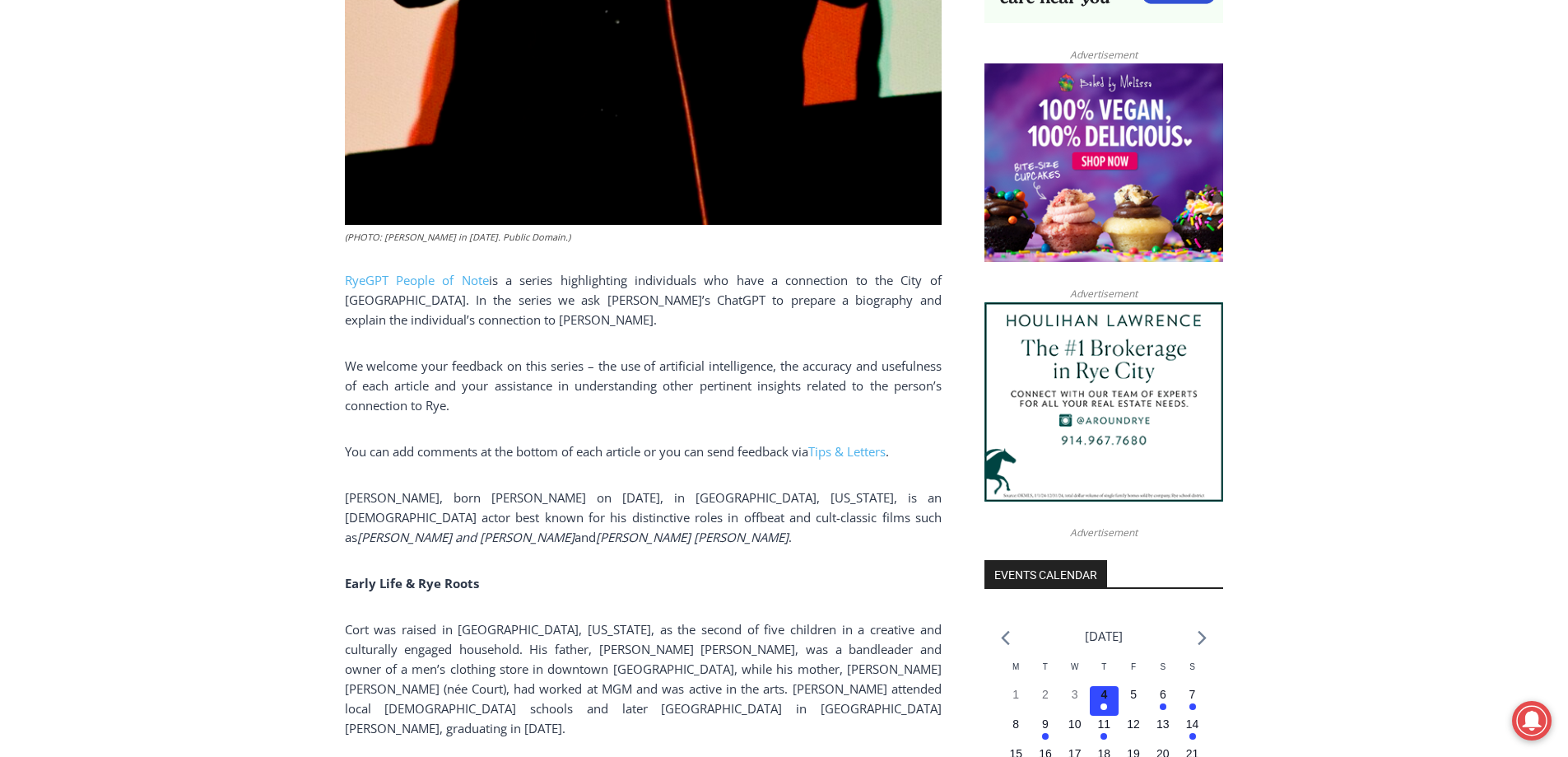
scroll to position [1482, 0]
